Goal: Information Seeking & Learning: Learn about a topic

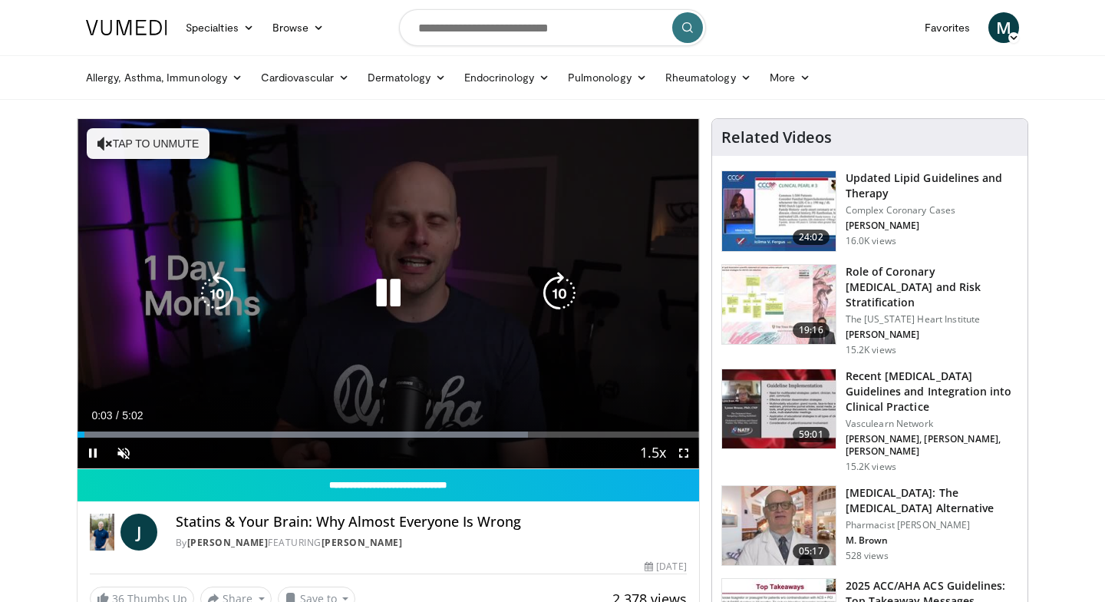
click at [190, 147] on button "Tap to unmute" at bounding box center [148, 143] width 123 height 31
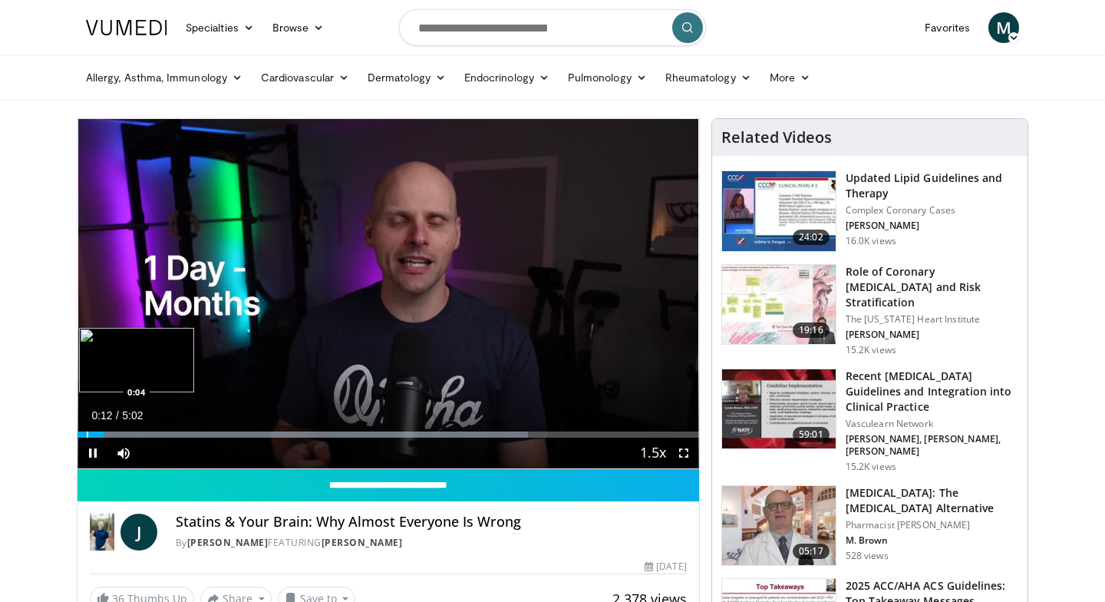
click at [87, 433] on div "Progress Bar" at bounding box center [88, 434] width 2 height 6
click at [683, 454] on span "Video Player" at bounding box center [683, 452] width 31 height 31
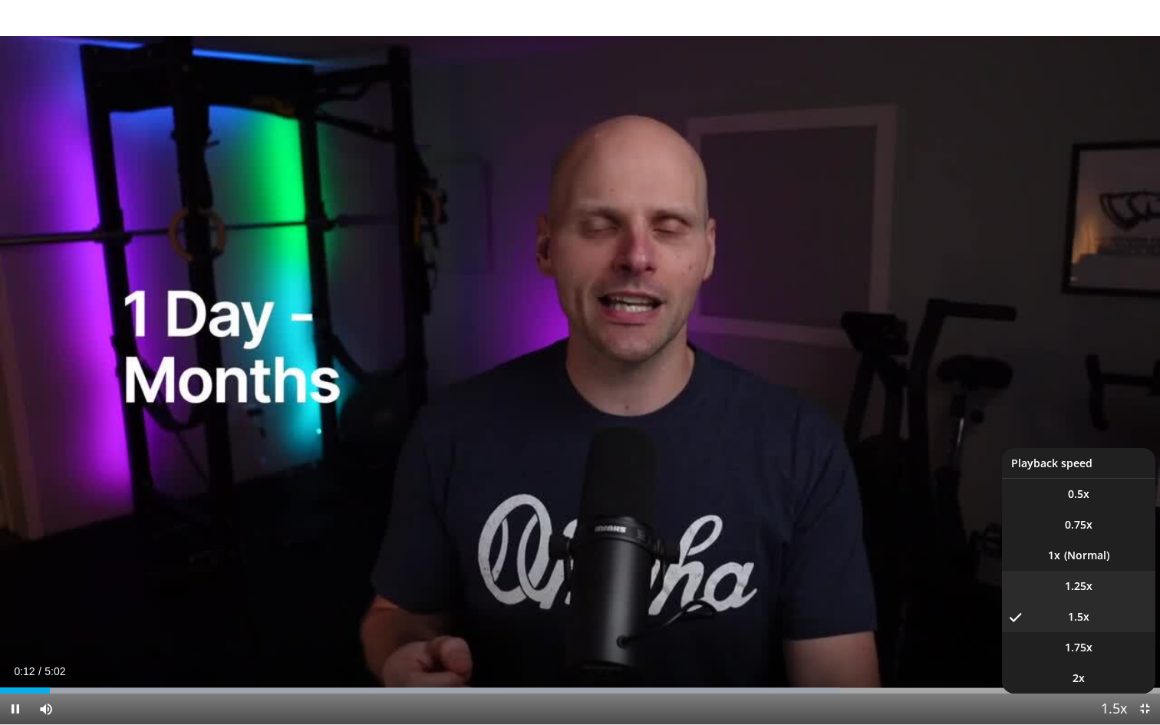
click at [1081, 587] on span "1.25x" at bounding box center [1079, 586] width 28 height 15
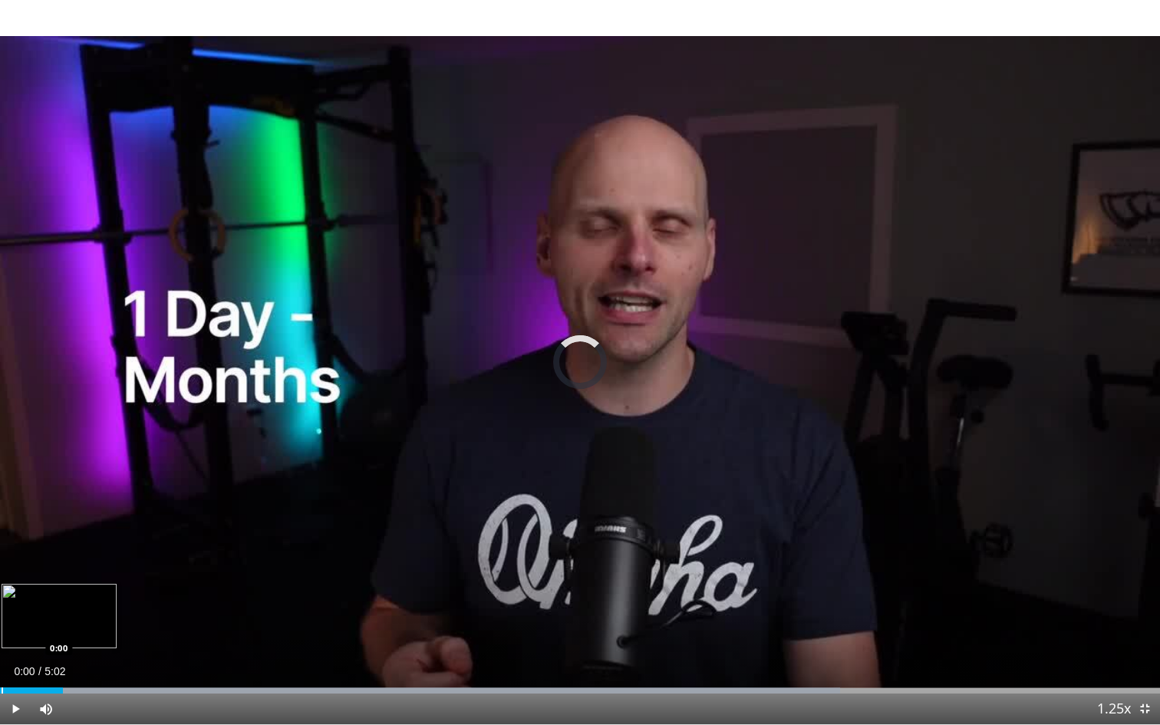
click at [2, 601] on div "Progress Bar" at bounding box center [3, 691] width 2 height 6
